Goal: Task Accomplishment & Management: Use online tool/utility

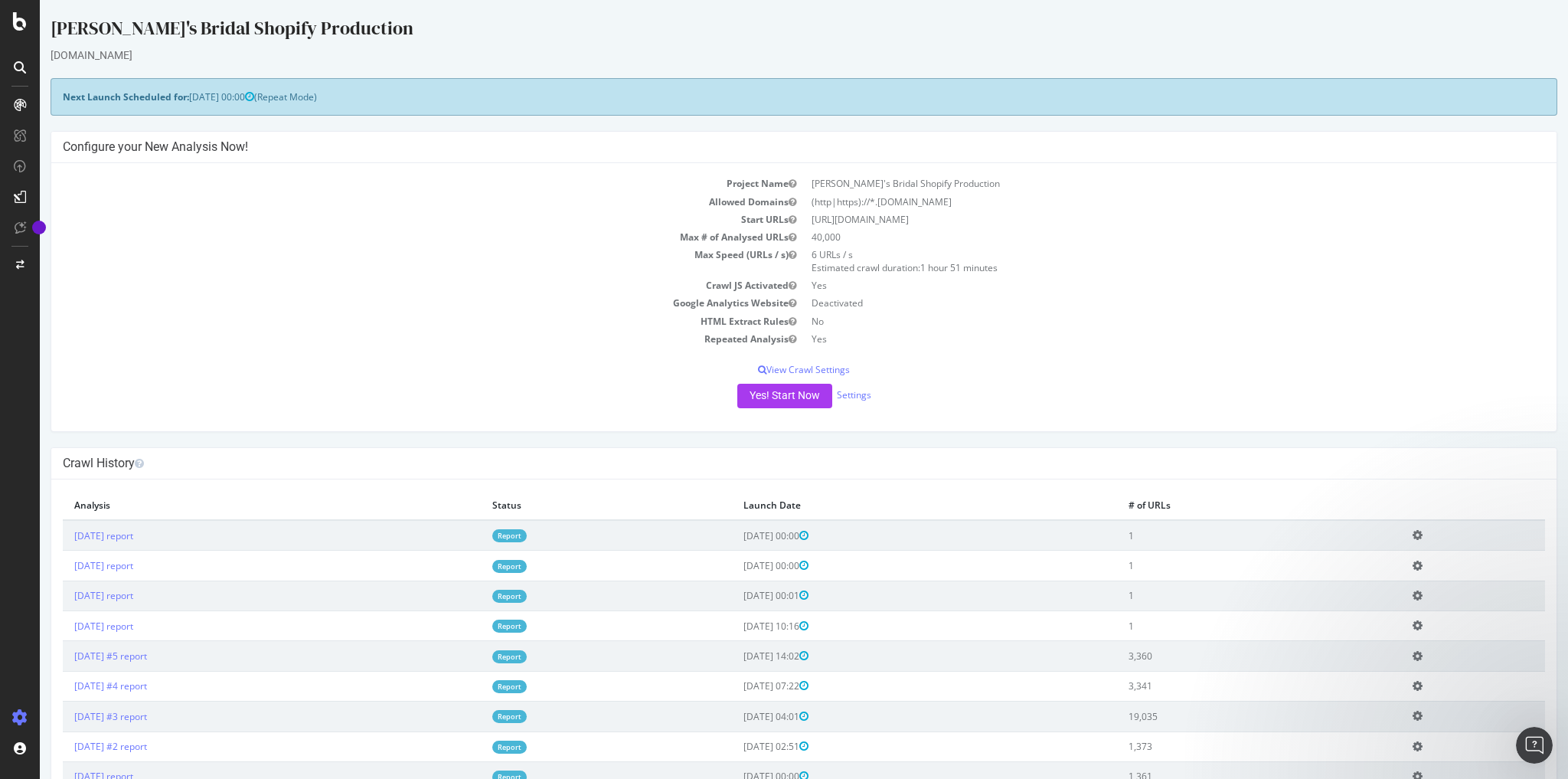
click at [1151, 281] on td "Yes" at bounding box center [1175, 285] width 741 height 18
click at [782, 393] on button "Yes! Start Now" at bounding box center [785, 396] width 95 height 24
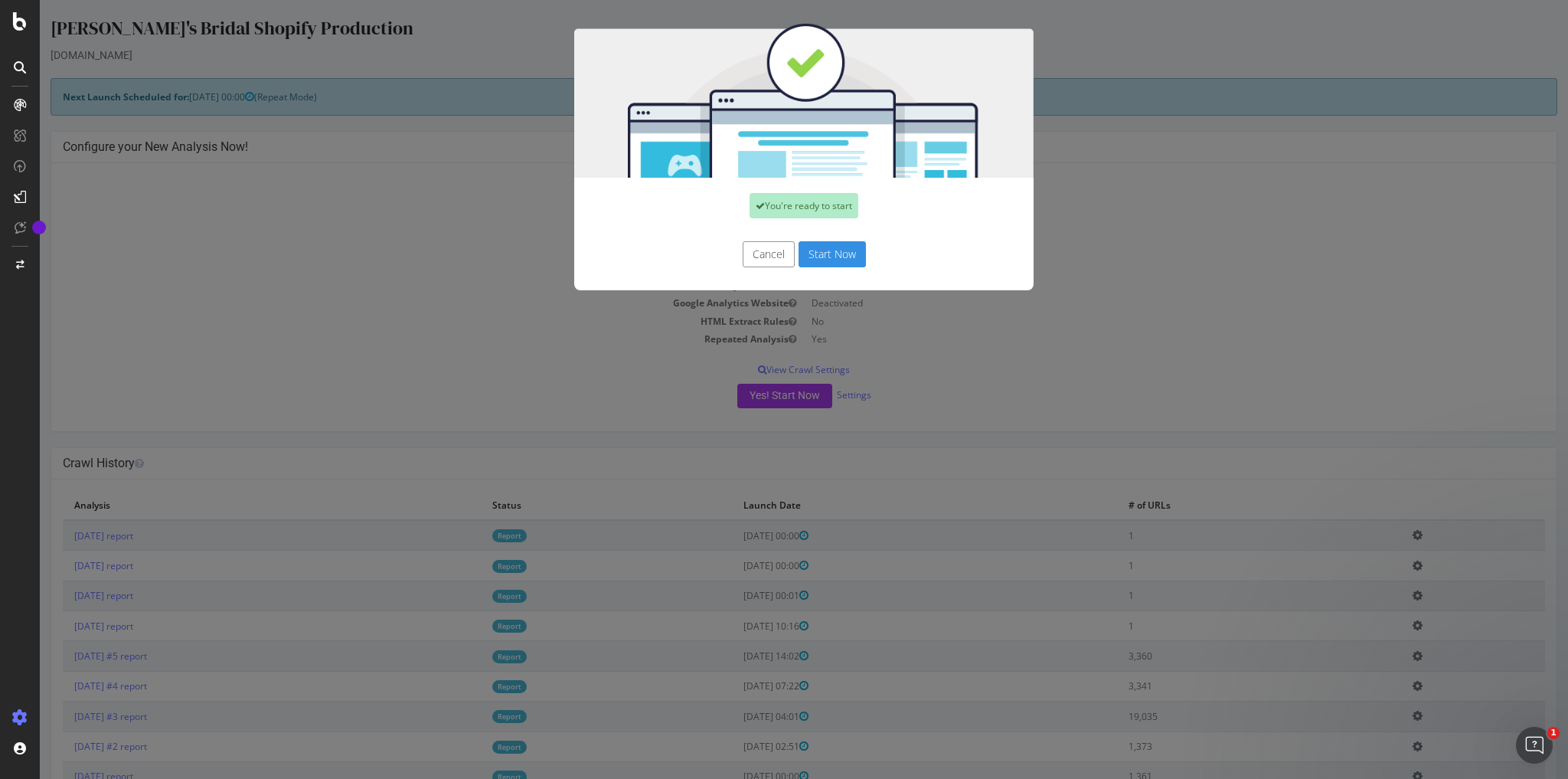
click at [811, 245] on button "Start Now" at bounding box center [832, 254] width 67 height 26
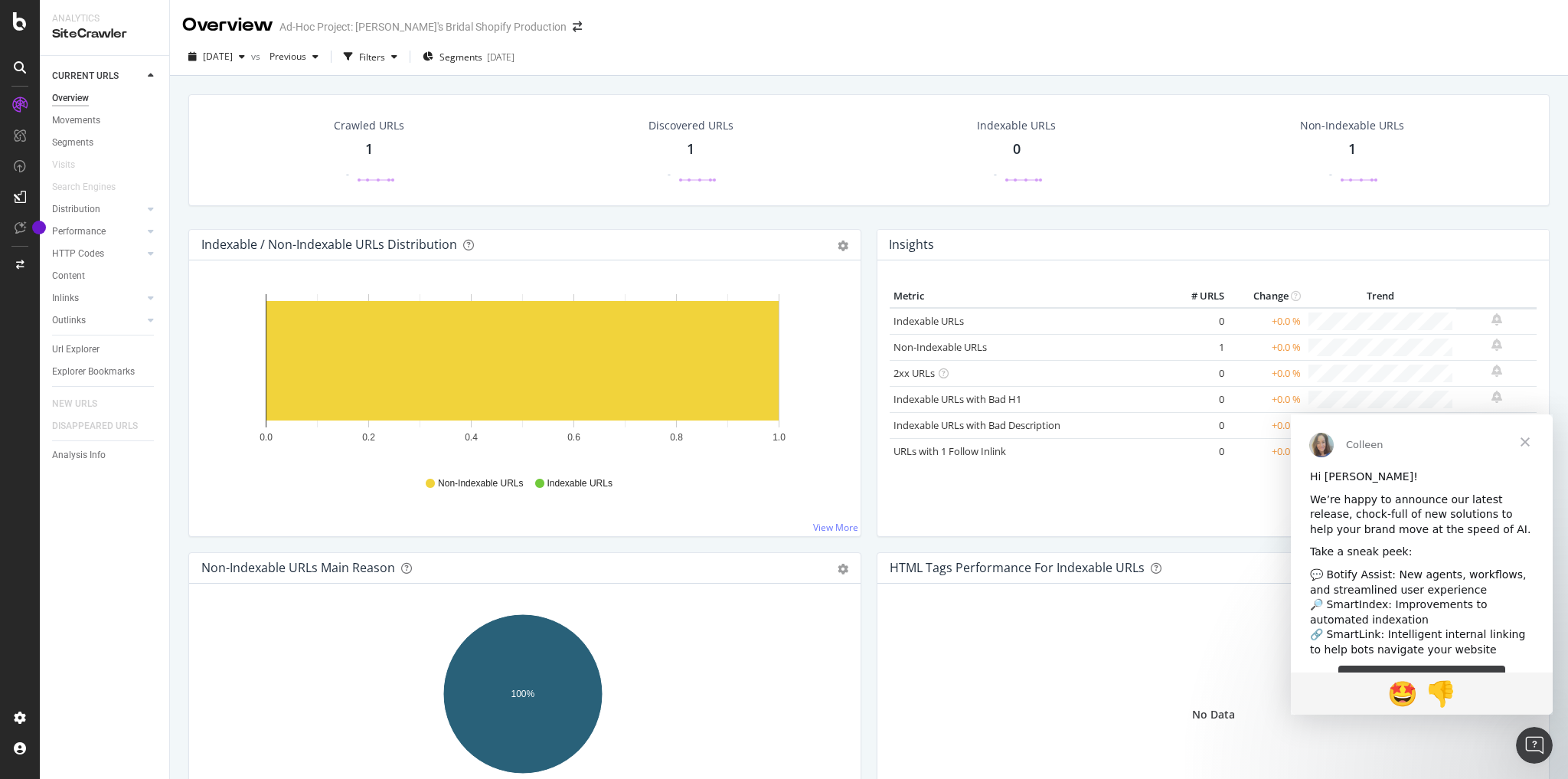
click at [22, 74] on div at bounding box center [20, 67] width 24 height 24
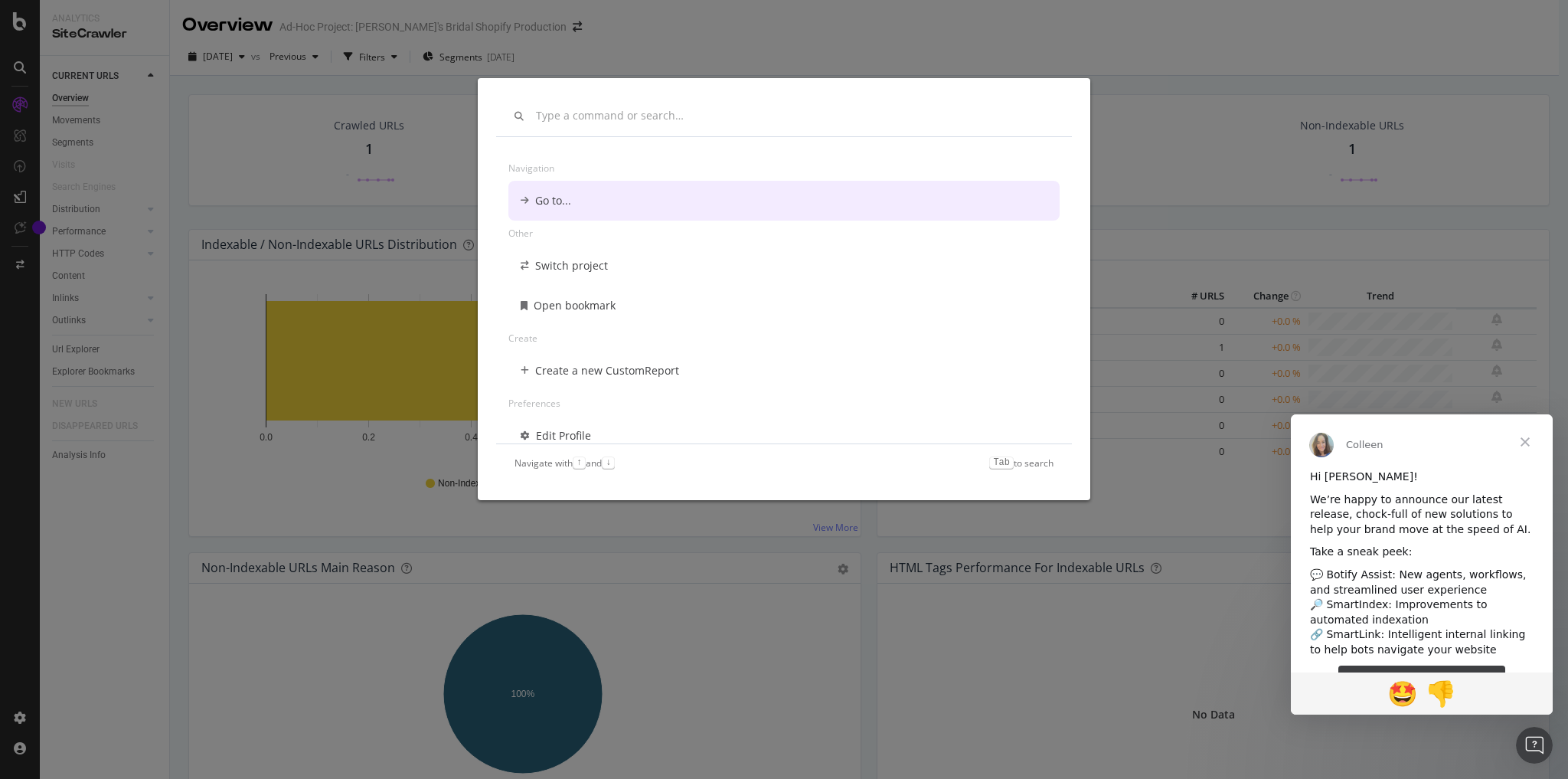
click at [1051, 27] on div "Navigation Go to... Other Switch project Open bookmark Create Create a new Cust…" at bounding box center [784, 390] width 1568 height 779
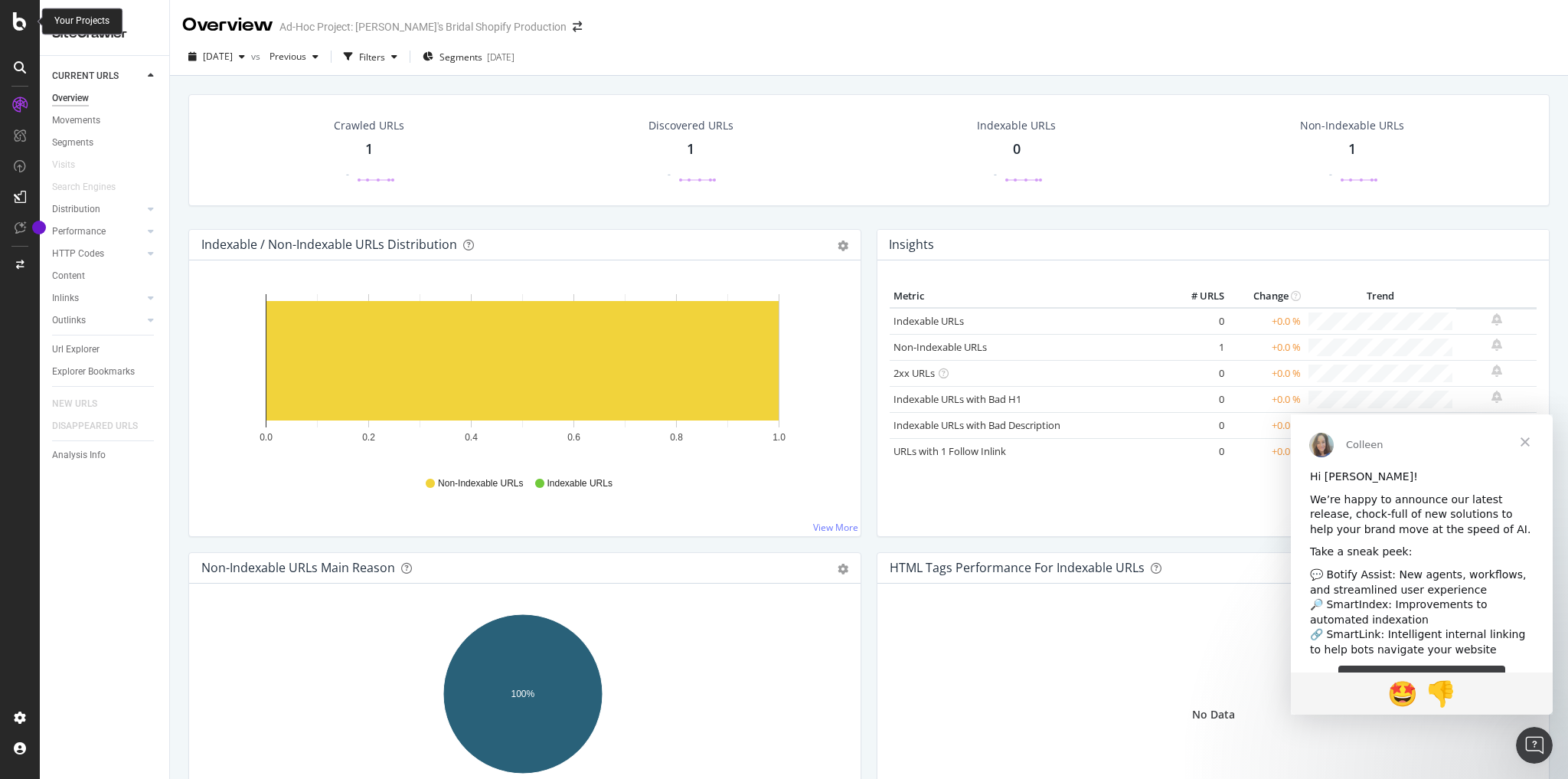
click at [5, 19] on div at bounding box center [20, 22] width 37 height 19
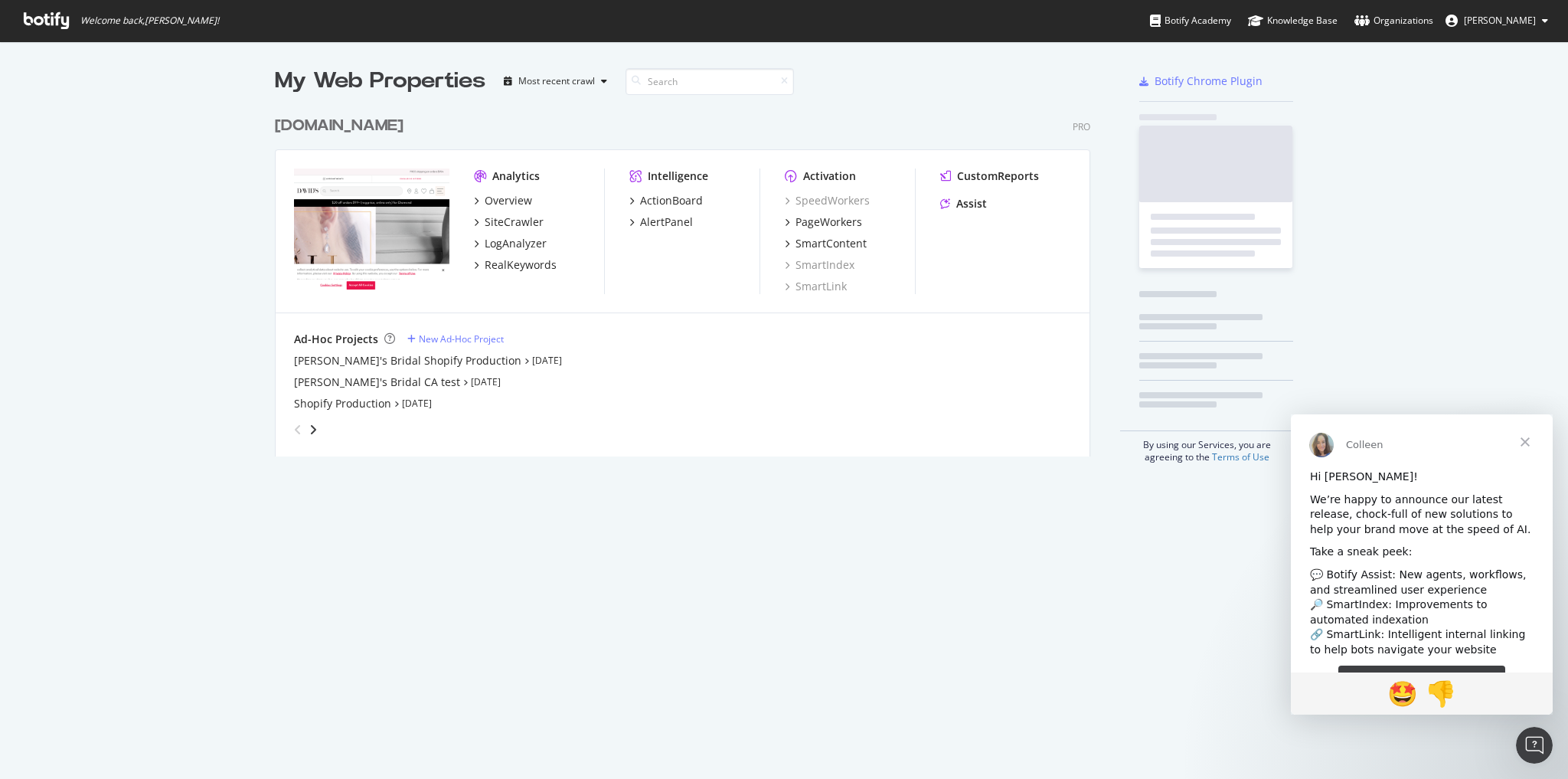
scroll to position [769, 1550]
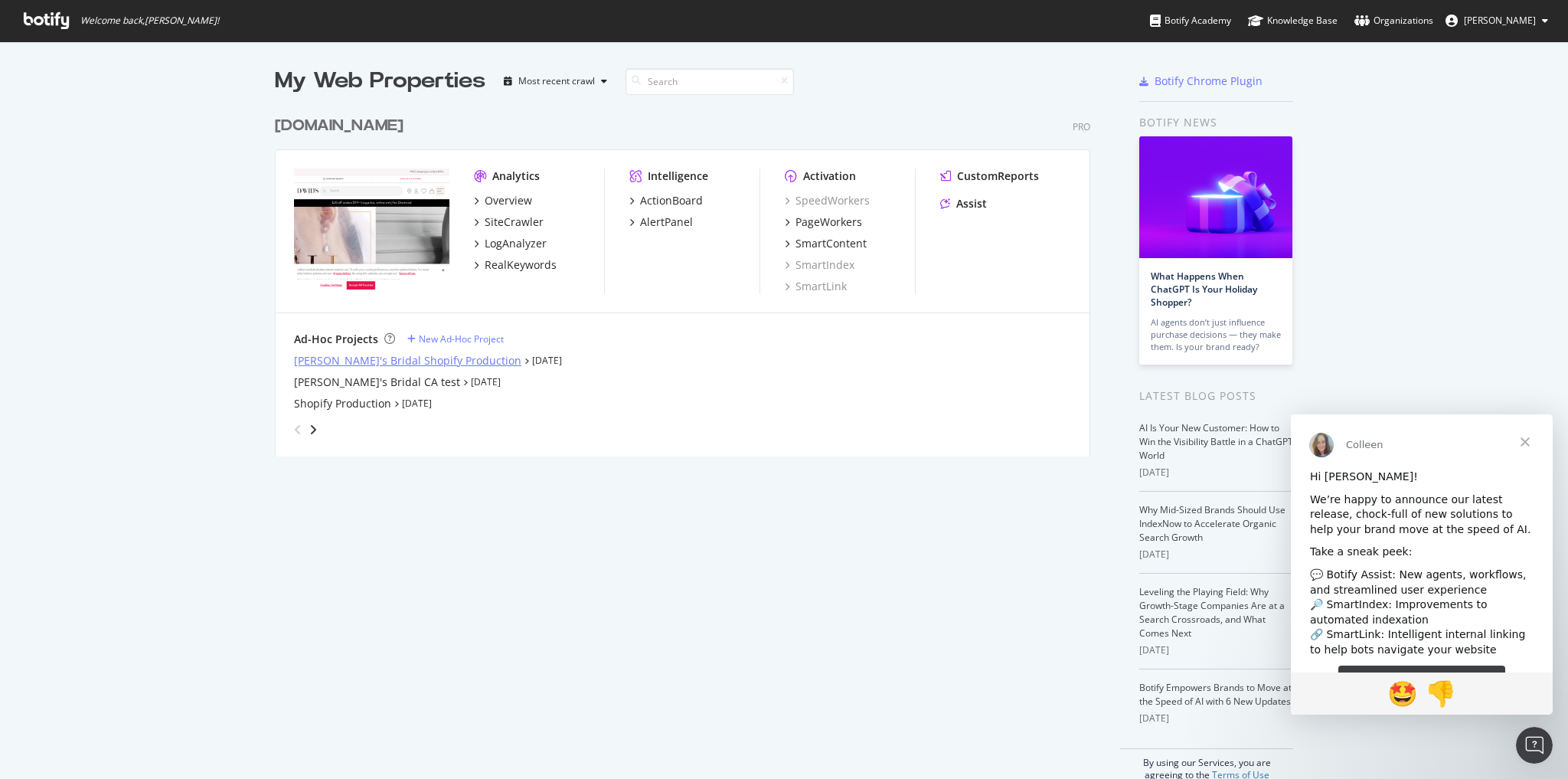
click at [432, 364] on div "[PERSON_NAME]'s Bridal Shopify Production" at bounding box center [408, 361] width 228 height 16
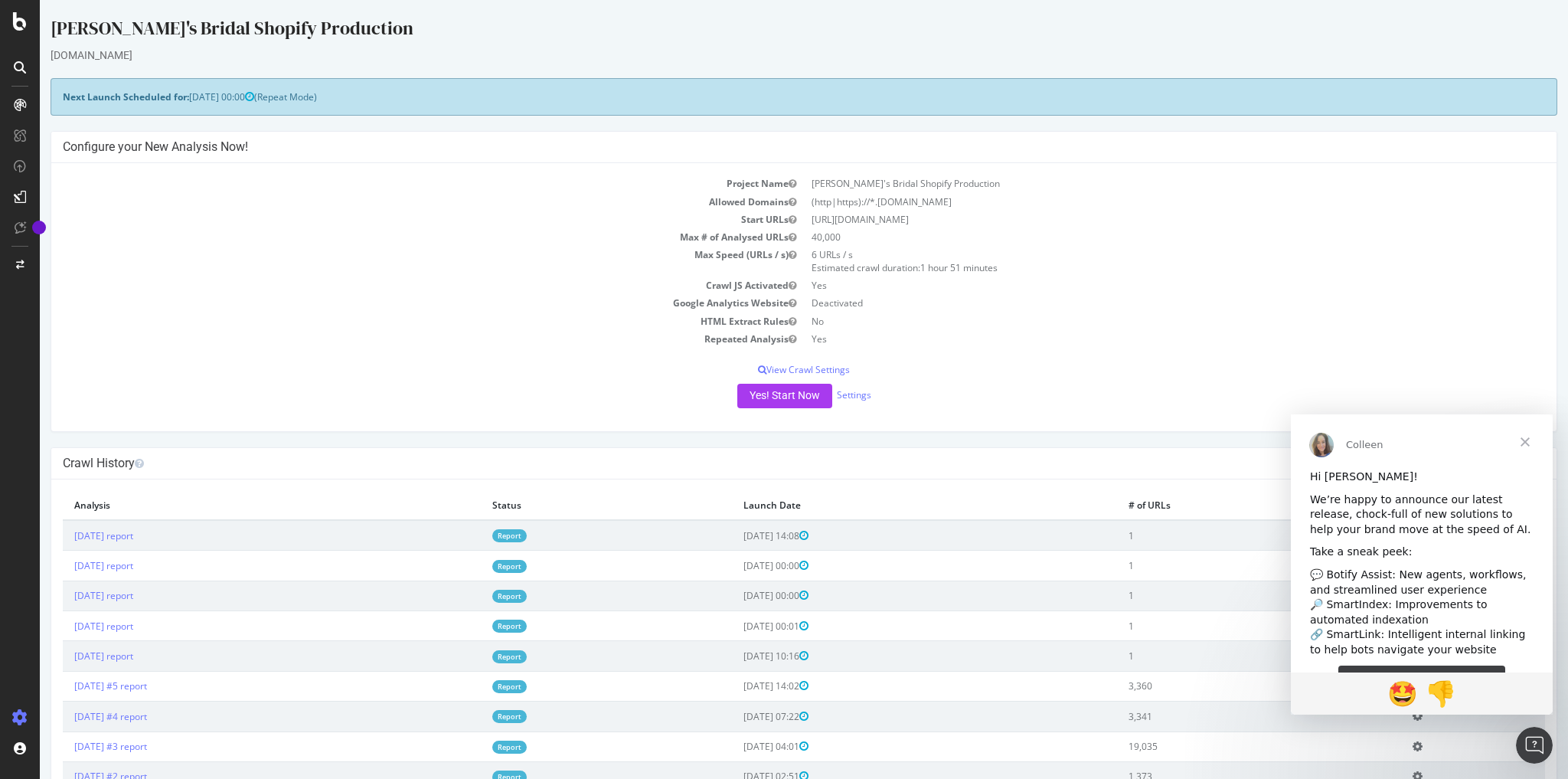
click at [1529, 449] on span "Close" at bounding box center [1525, 442] width 55 height 55
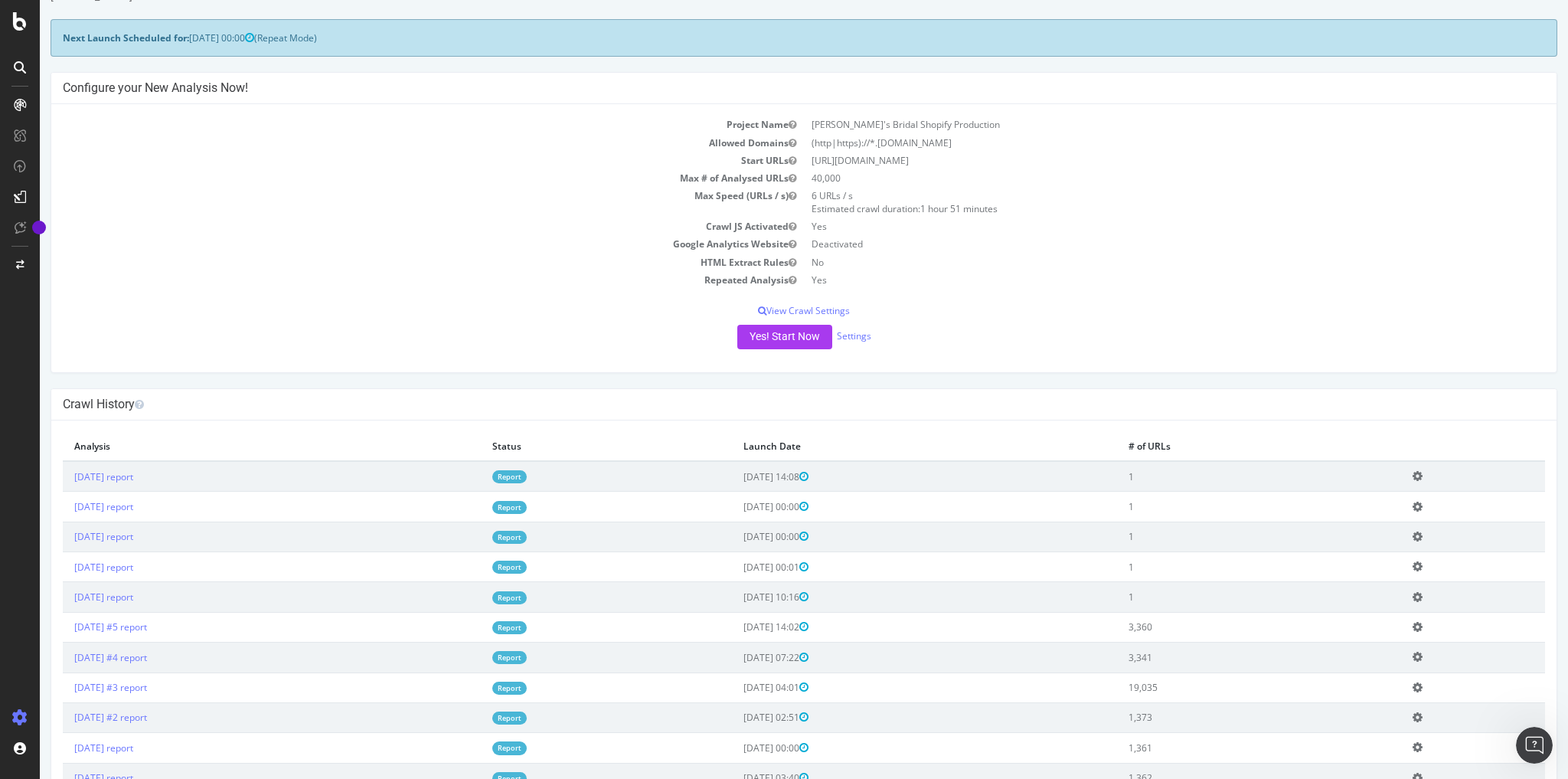
scroll to position [62, 0]
